Goal: Task Accomplishment & Management: Use online tool/utility

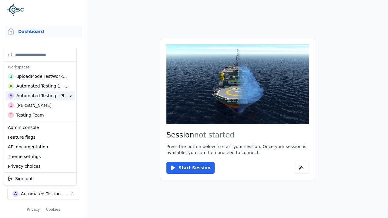
click at [117, 52] on html "Support Dashboard Assets 3D Models Scenes Datasets Recordings Support Documenta…" at bounding box center [194, 109] width 388 height 218
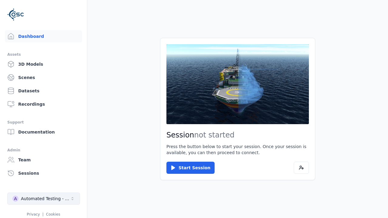
click at [43, 196] on div "Automated Testing - Playwright" at bounding box center [45, 199] width 49 height 6
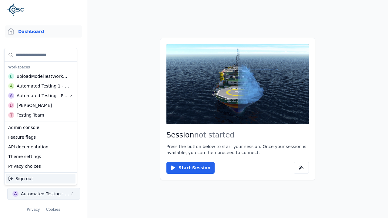
click at [118, 52] on html "Support Dashboard Assets 3D Models Scenes Datasets Recordings Support Documenta…" at bounding box center [194, 109] width 388 height 218
click at [41, 86] on link "Datasets" at bounding box center [43, 86] width 77 height 12
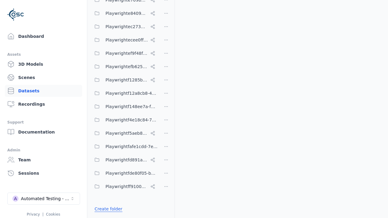
click at [107, 209] on link "Create folder" at bounding box center [109, 209] width 28 height 6
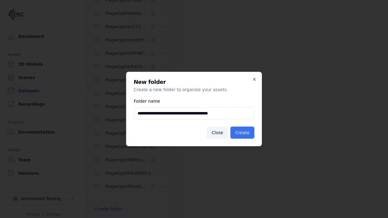
type input "**********"
click at [243, 133] on button "Create" at bounding box center [243, 133] width 24 height 12
